Goal: Find specific page/section: Find specific page/section

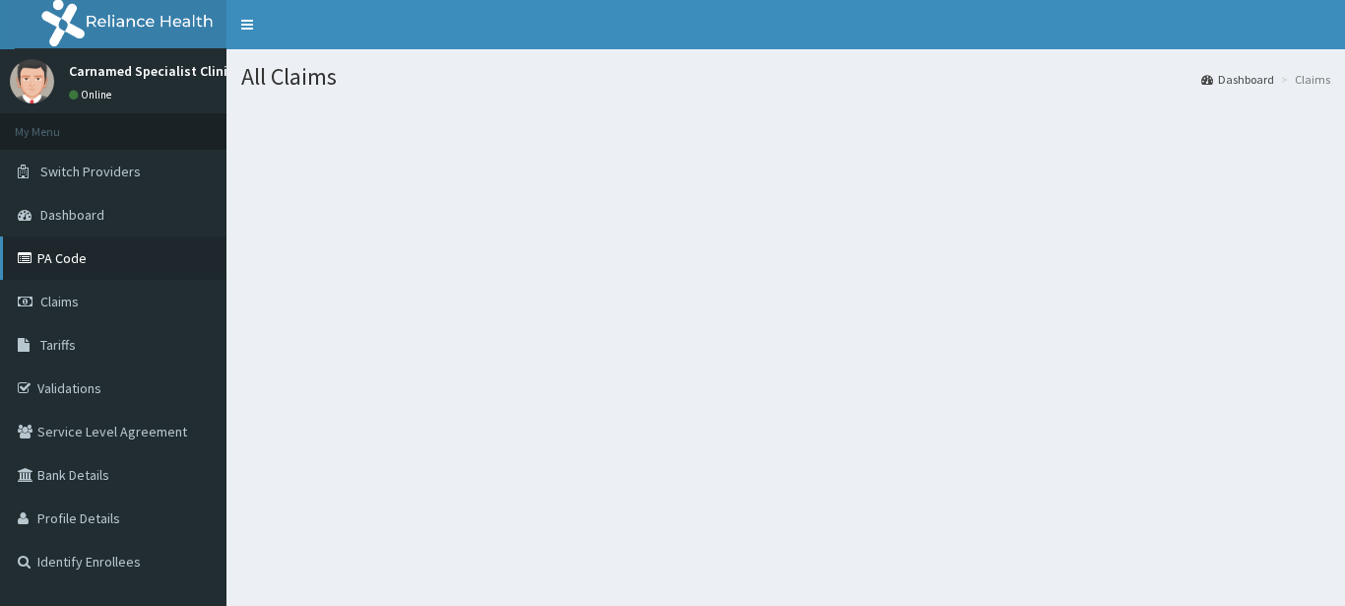
click at [67, 252] on link "PA Code" at bounding box center [113, 257] width 226 height 43
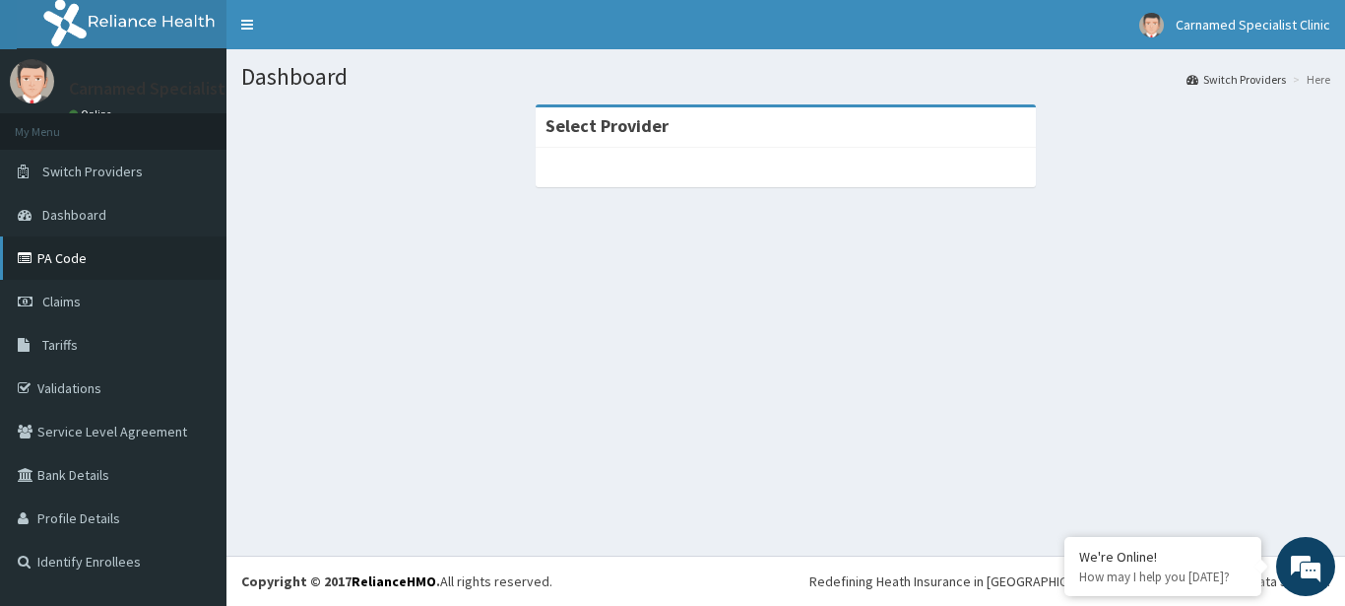
click at [96, 257] on link "PA Code" at bounding box center [113, 257] width 226 height 43
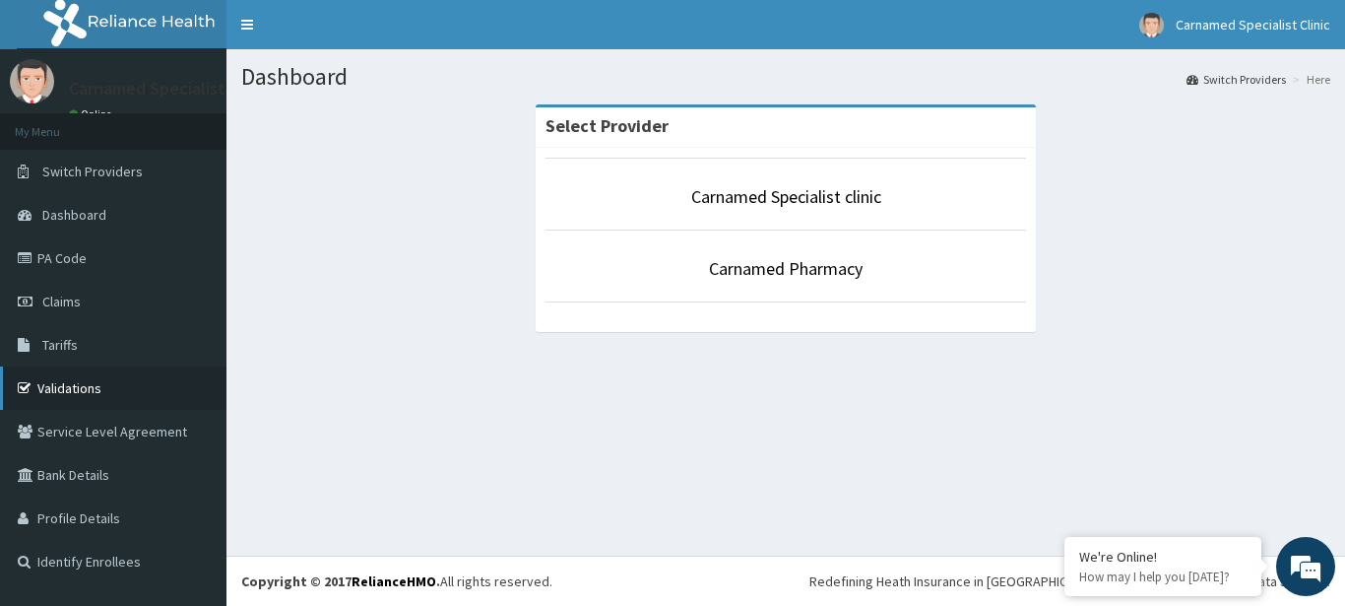
click at [109, 393] on link "Validations" at bounding box center [113, 387] width 226 height 43
click at [26, 248] on link "PA Code" at bounding box center [113, 257] width 226 height 43
click at [37, 255] on link "PA Code" at bounding box center [113, 257] width 226 height 43
